Goal: Transaction & Acquisition: Purchase product/service

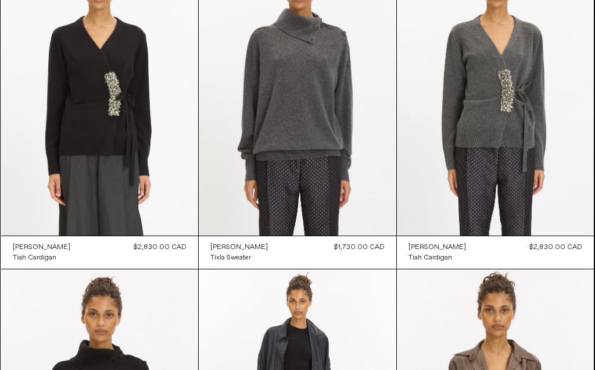
scroll to position [256, 0]
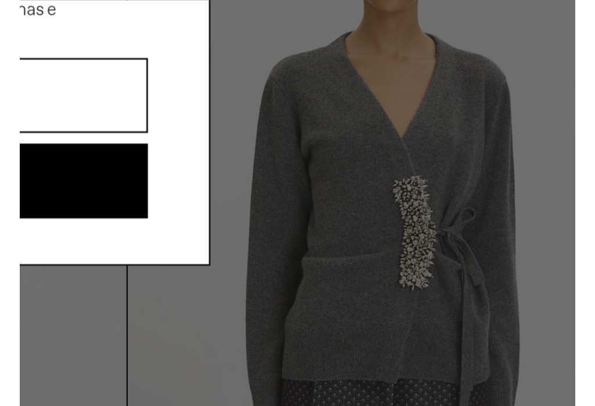
scroll to position [461, 356]
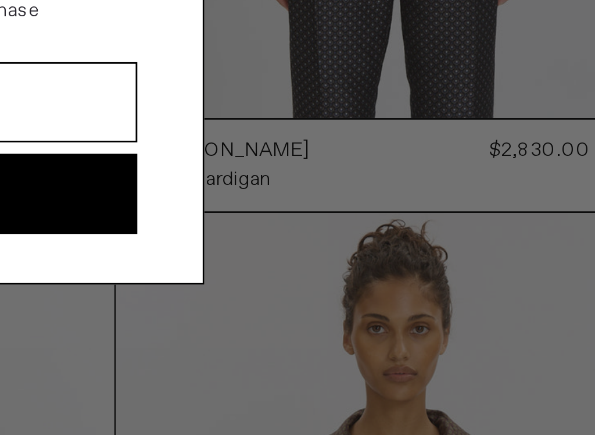
click at [191, 246] on button "Join" at bounding box center [298, 260] width 214 height 28
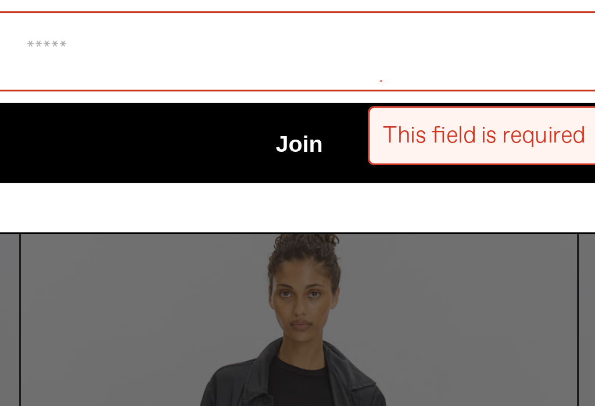
scroll to position [0, 0]
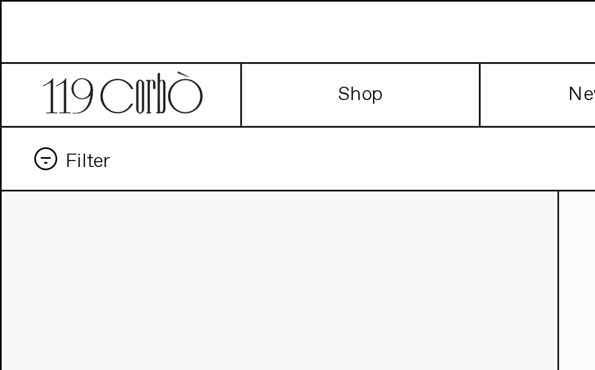
scroll to position [495, 0]
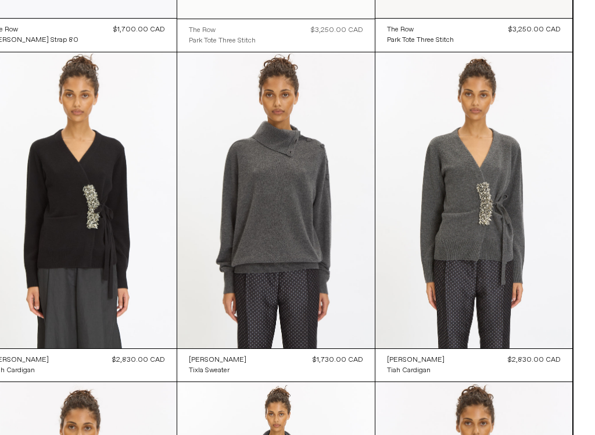
scroll to position [349, 0]
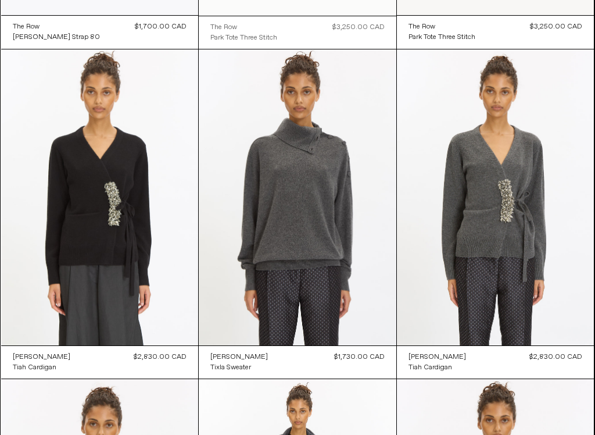
click at [506, 248] on at bounding box center [496, 197] width 198 height 296
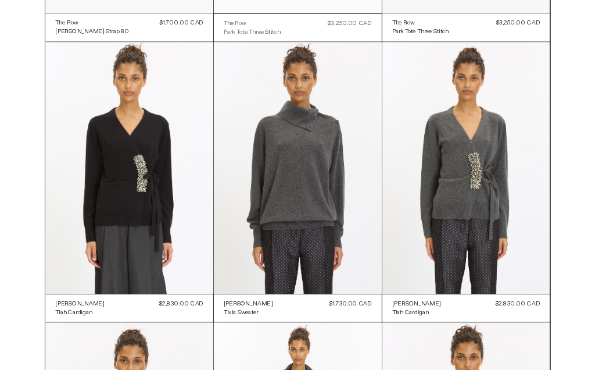
scroll to position [381, 0]
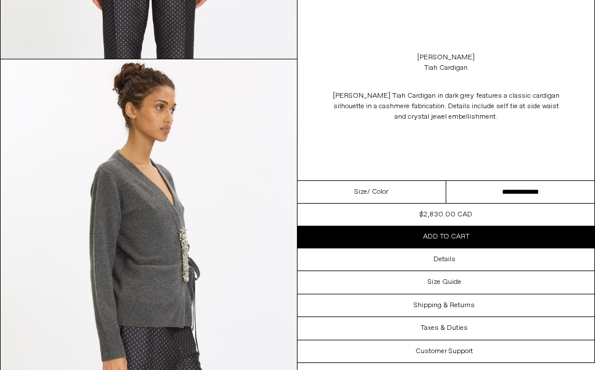
scroll to position [217, 0]
